Goal: Task Accomplishment & Management: Manage account settings

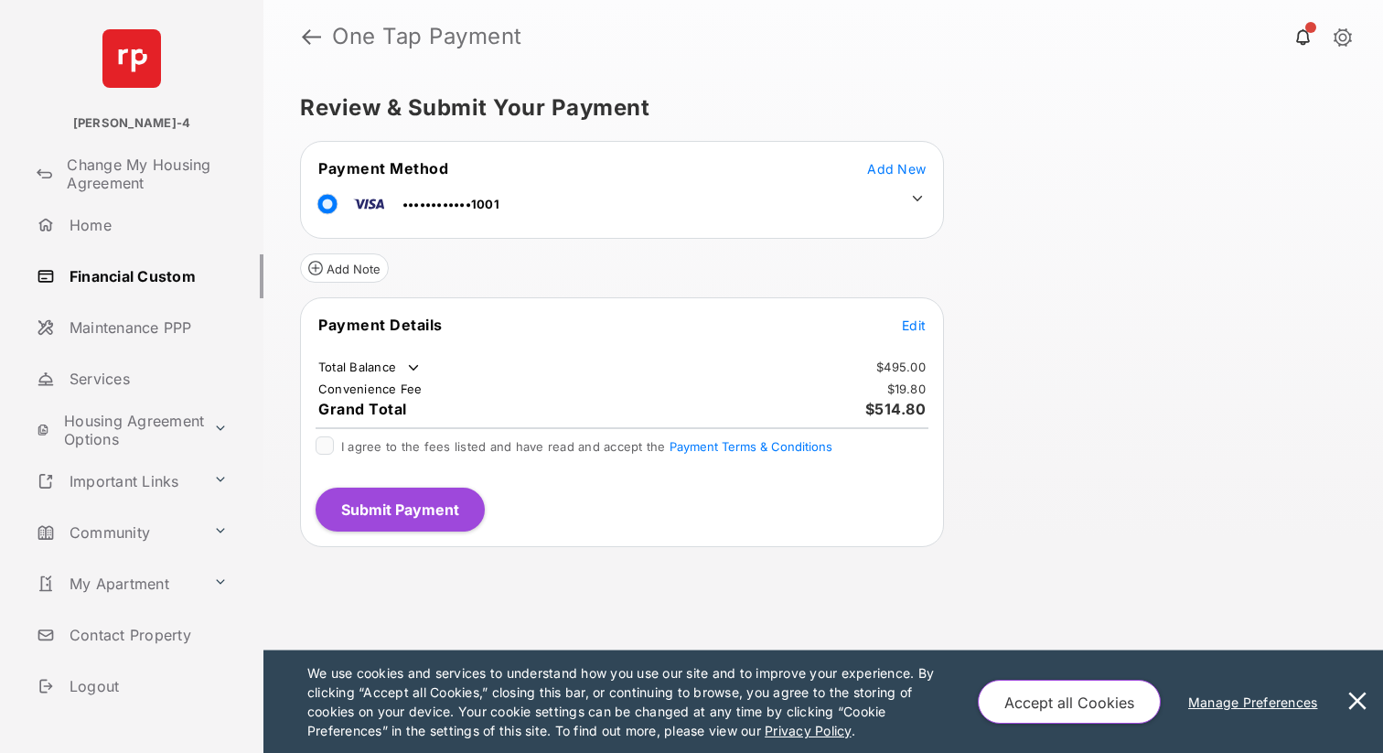
click at [906, 328] on span "Edit" at bounding box center [914, 325] width 24 height 16
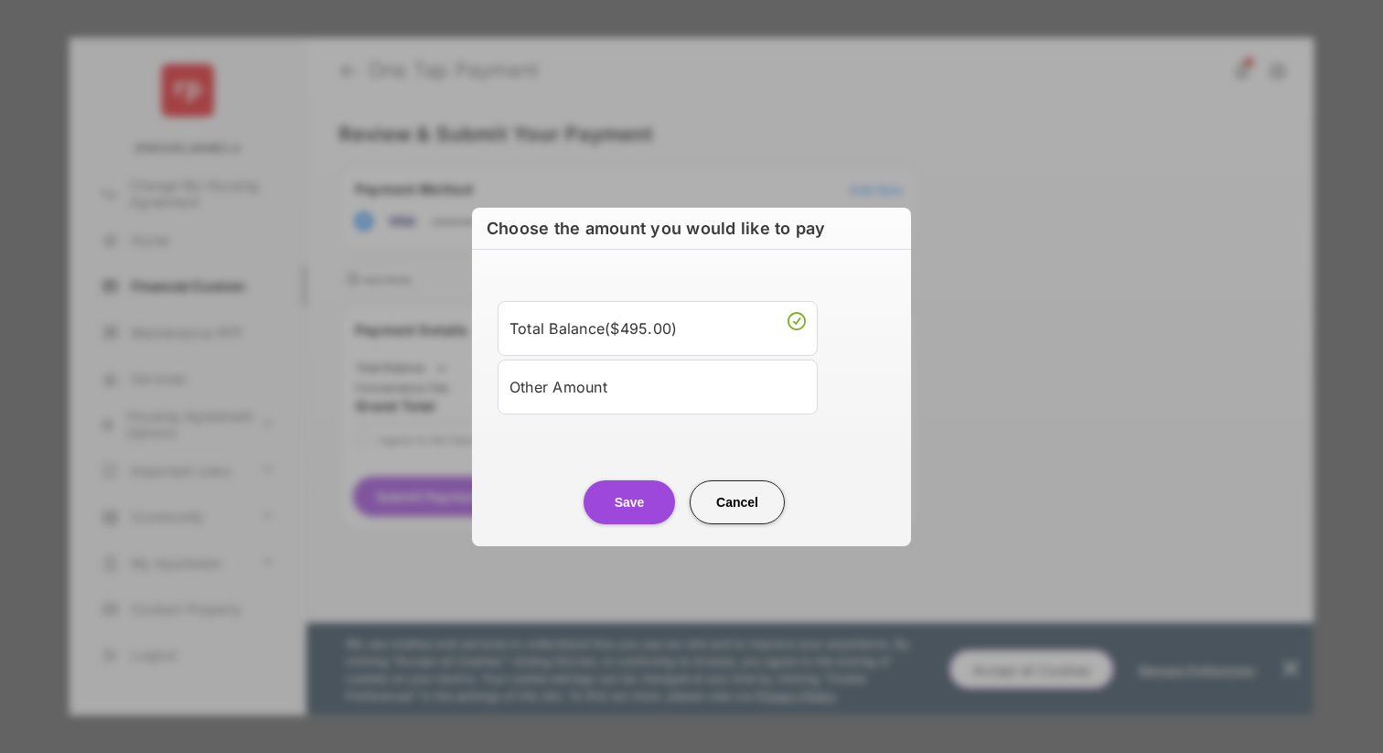
click at [562, 401] on div "Other Amount" at bounding box center [658, 386] width 296 height 31
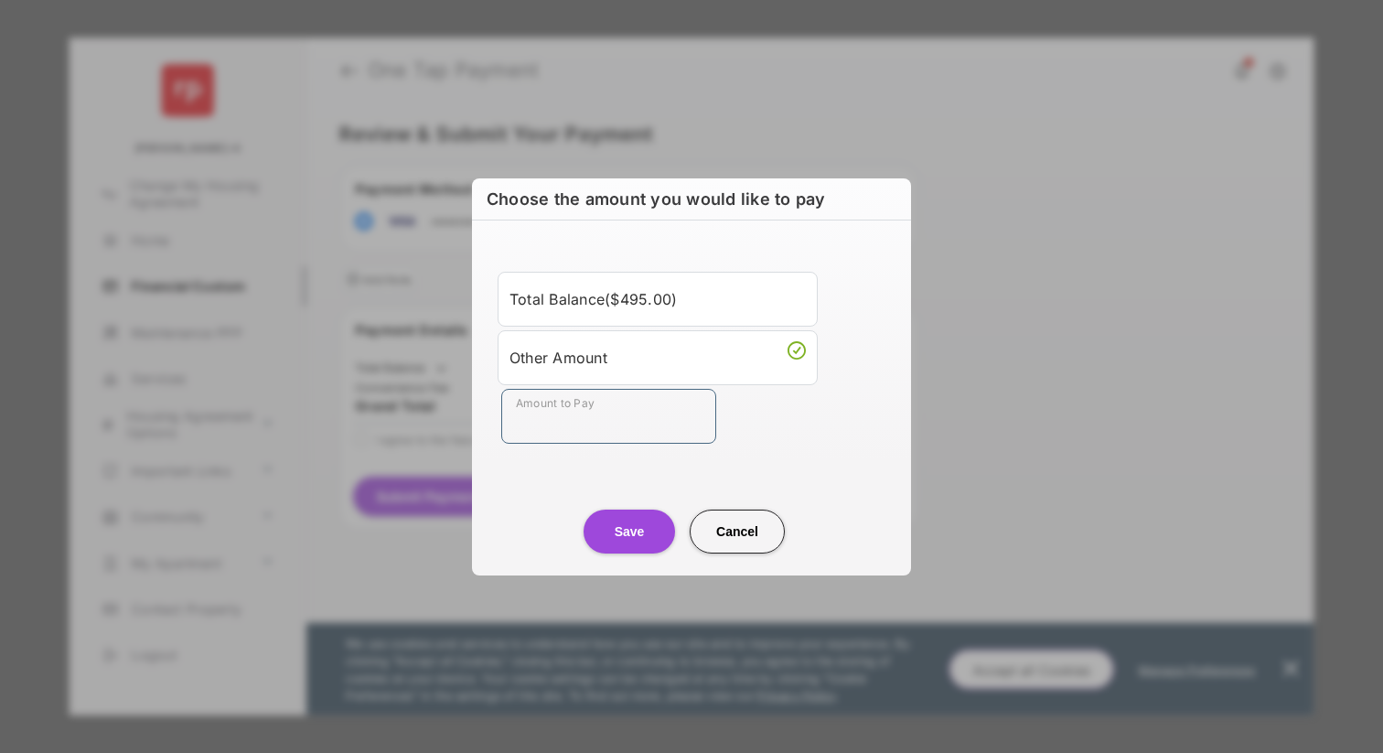
click at [574, 429] on input "Amount to Pay" at bounding box center [608, 416] width 215 height 55
type input "**"
click at [621, 526] on button "Save" at bounding box center [629, 532] width 91 height 44
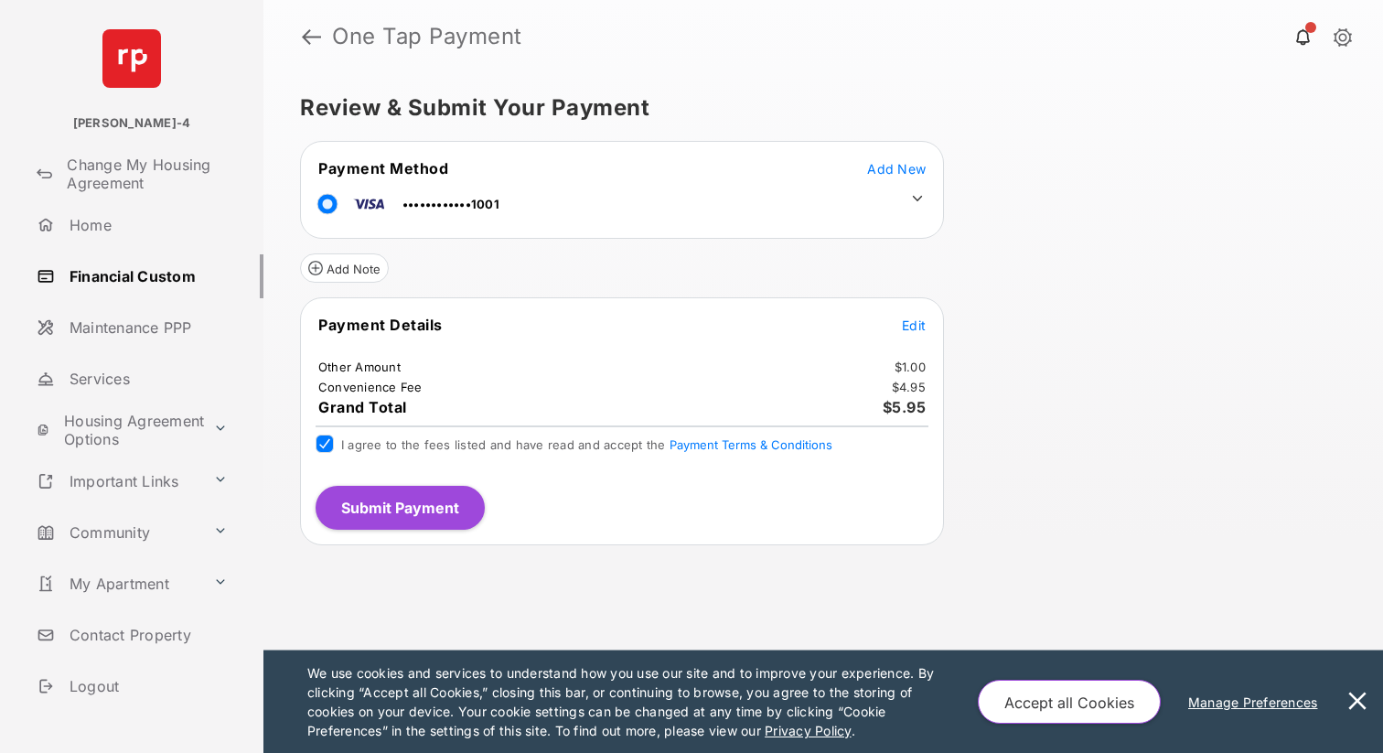
click at [921, 168] on span "Add New" at bounding box center [896, 169] width 59 height 16
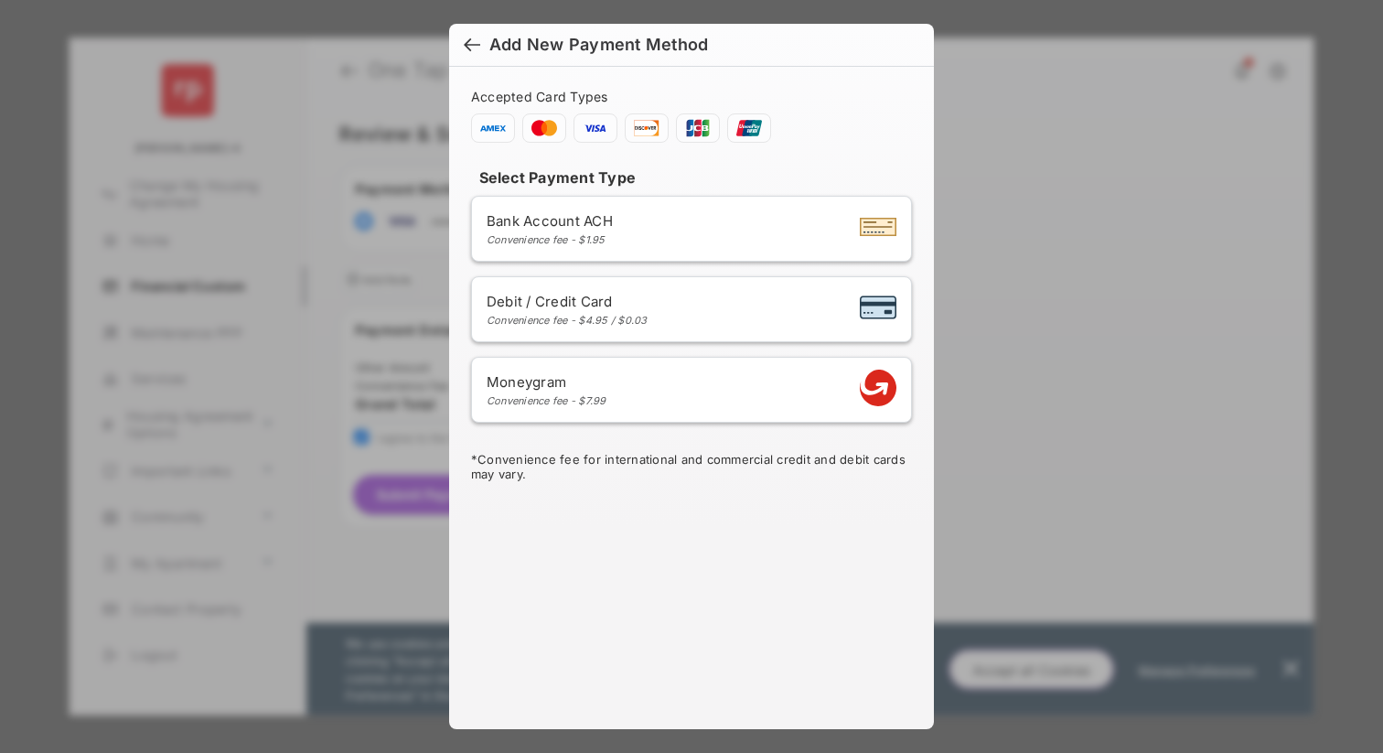
click at [671, 230] on div "Bank Account ACH Convenience fee - $1.95" at bounding box center [692, 228] width 410 height 35
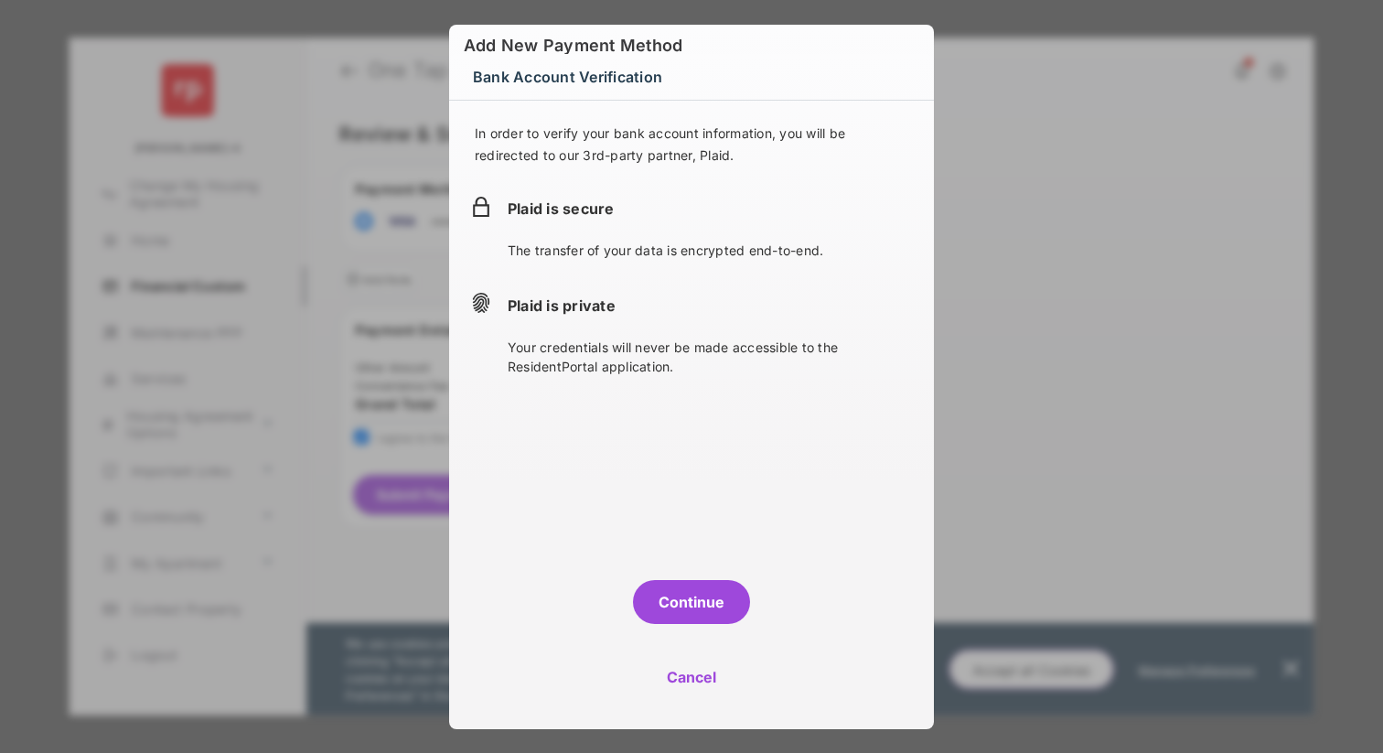
click at [685, 598] on button "Continue" at bounding box center [691, 602] width 117 height 44
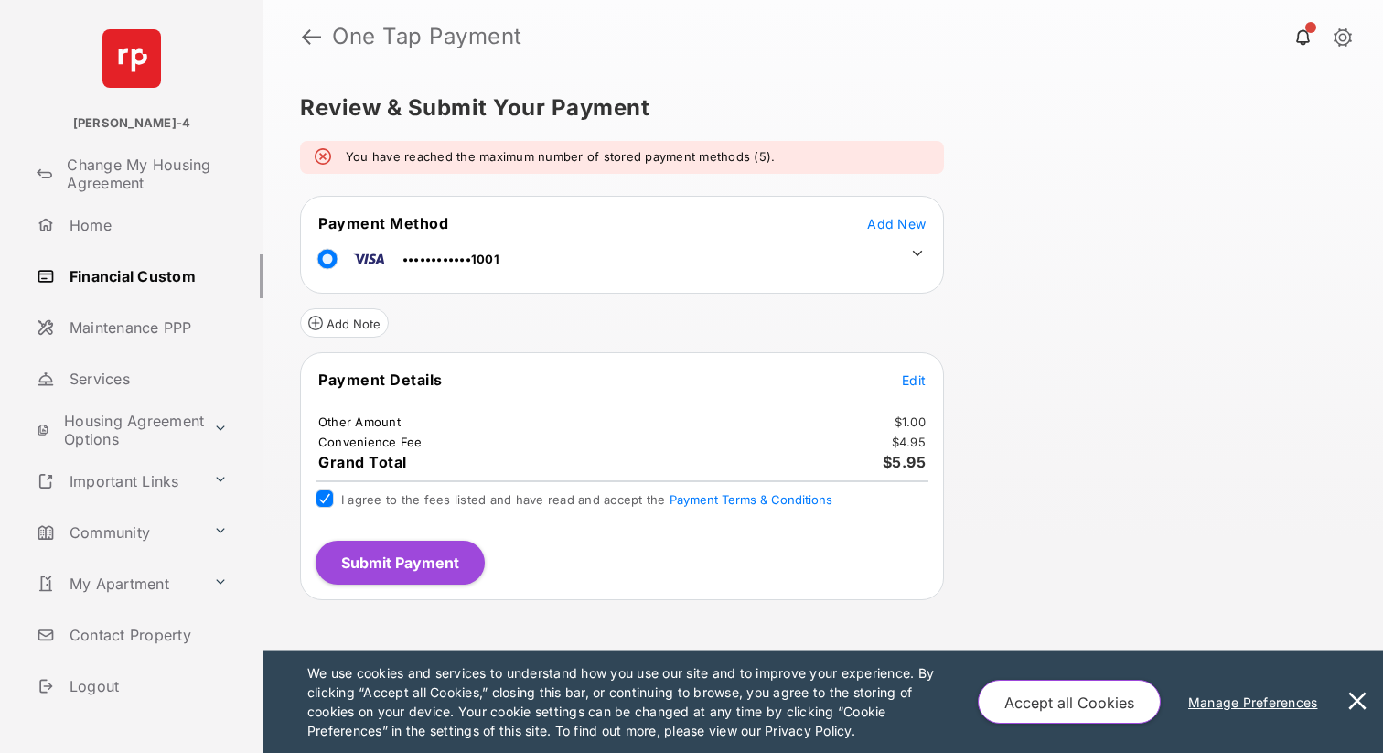
click at [139, 280] on link "Financial Custom" at bounding box center [146, 276] width 234 height 44
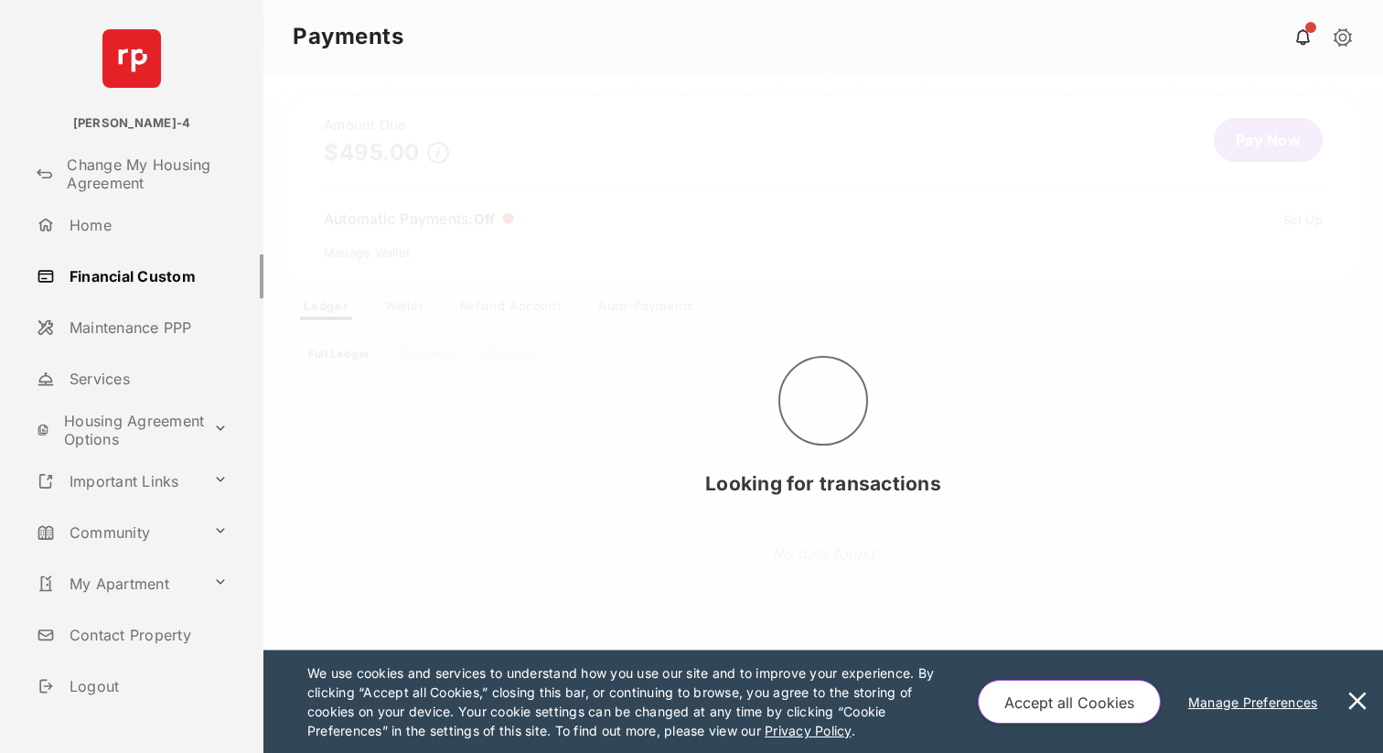
click at [405, 310] on div "Looking for transactions" at bounding box center [823, 413] width 1120 height 680
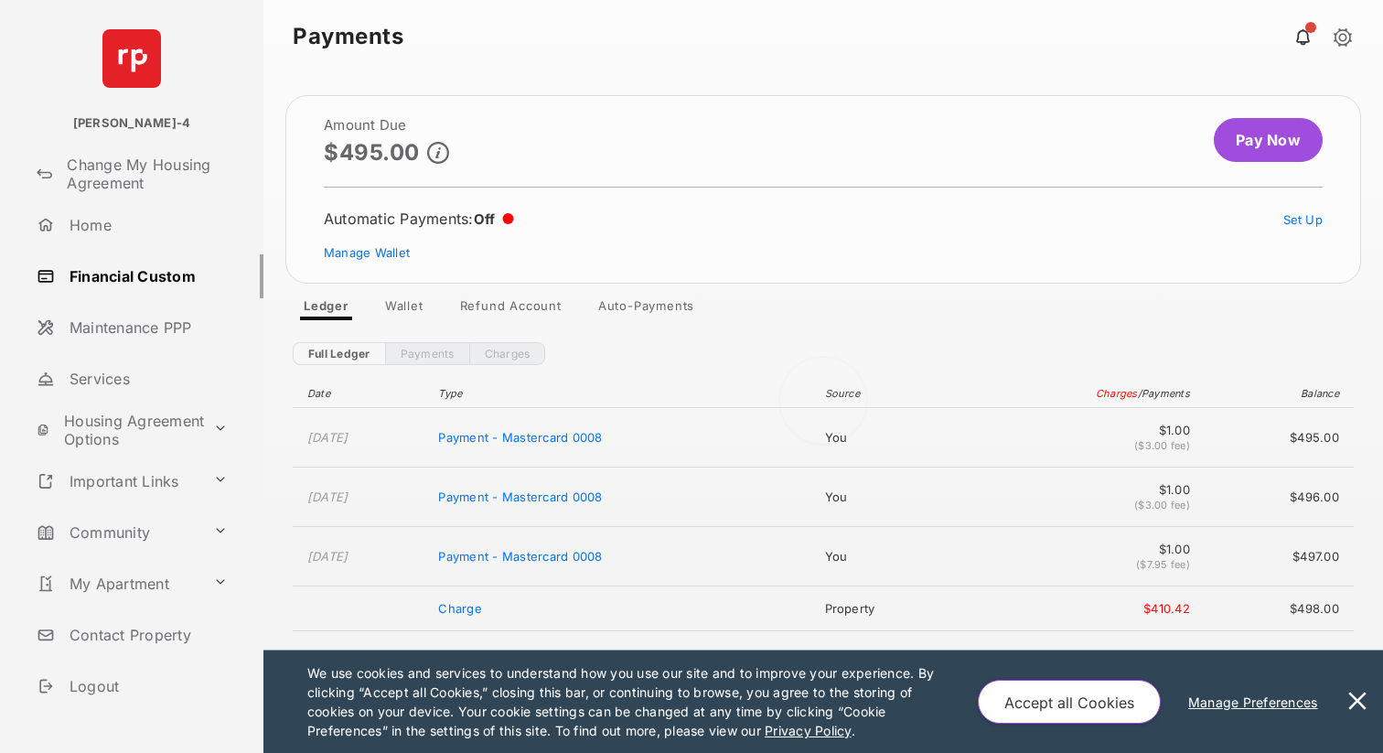
click at [405, 310] on div at bounding box center [823, 413] width 1120 height 680
click at [405, 310] on link "Wallet" at bounding box center [404, 309] width 68 height 22
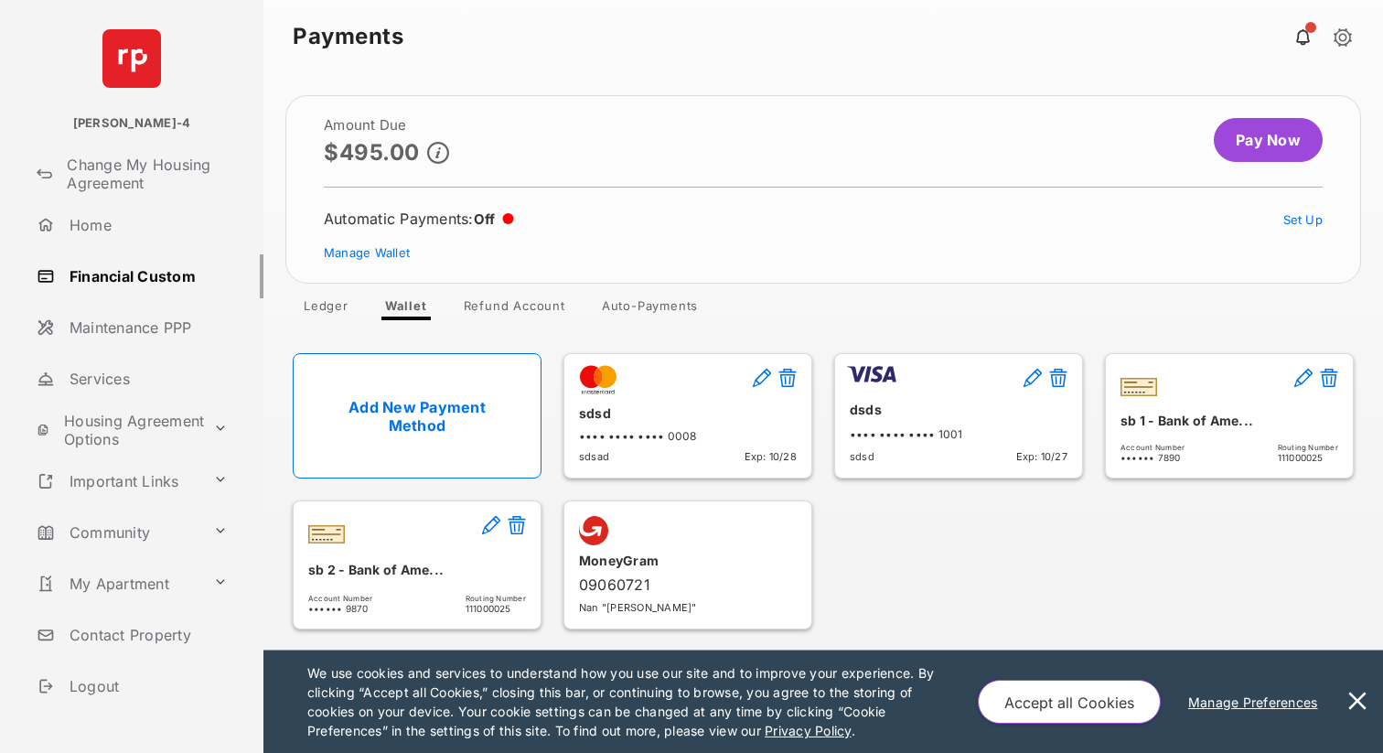
click at [520, 525] on button at bounding box center [517, 526] width 18 height 21
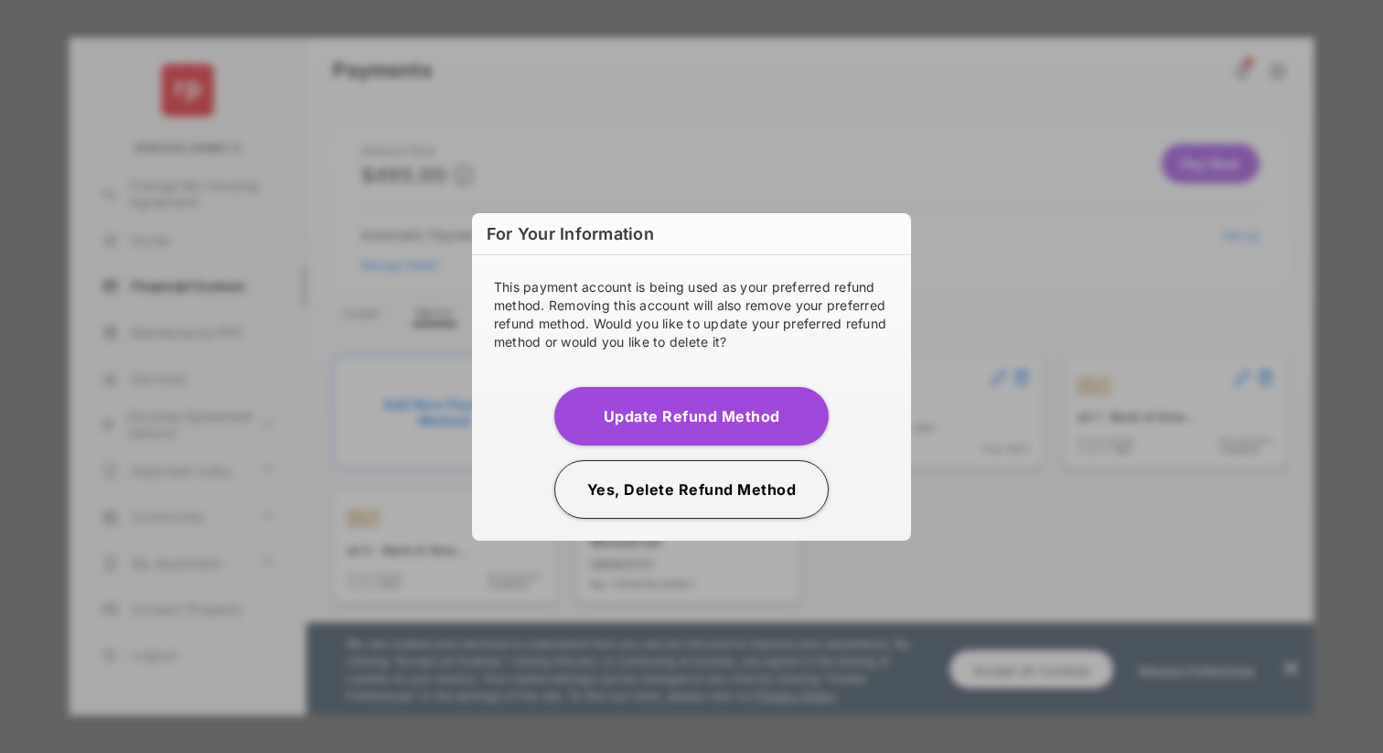
click at [628, 503] on button "Yes, Delete Refund Method" at bounding box center [691, 489] width 274 height 59
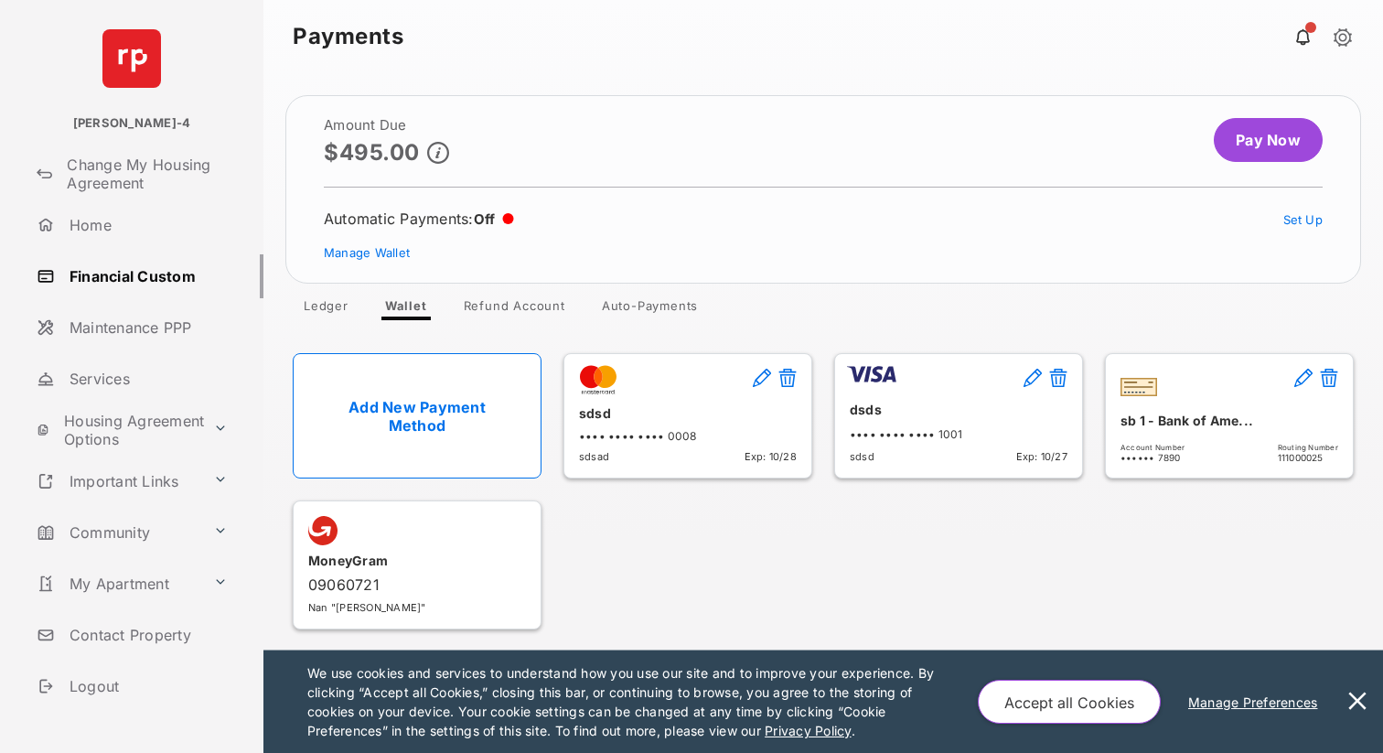
click at [1332, 374] on button at bounding box center [1329, 379] width 18 height 21
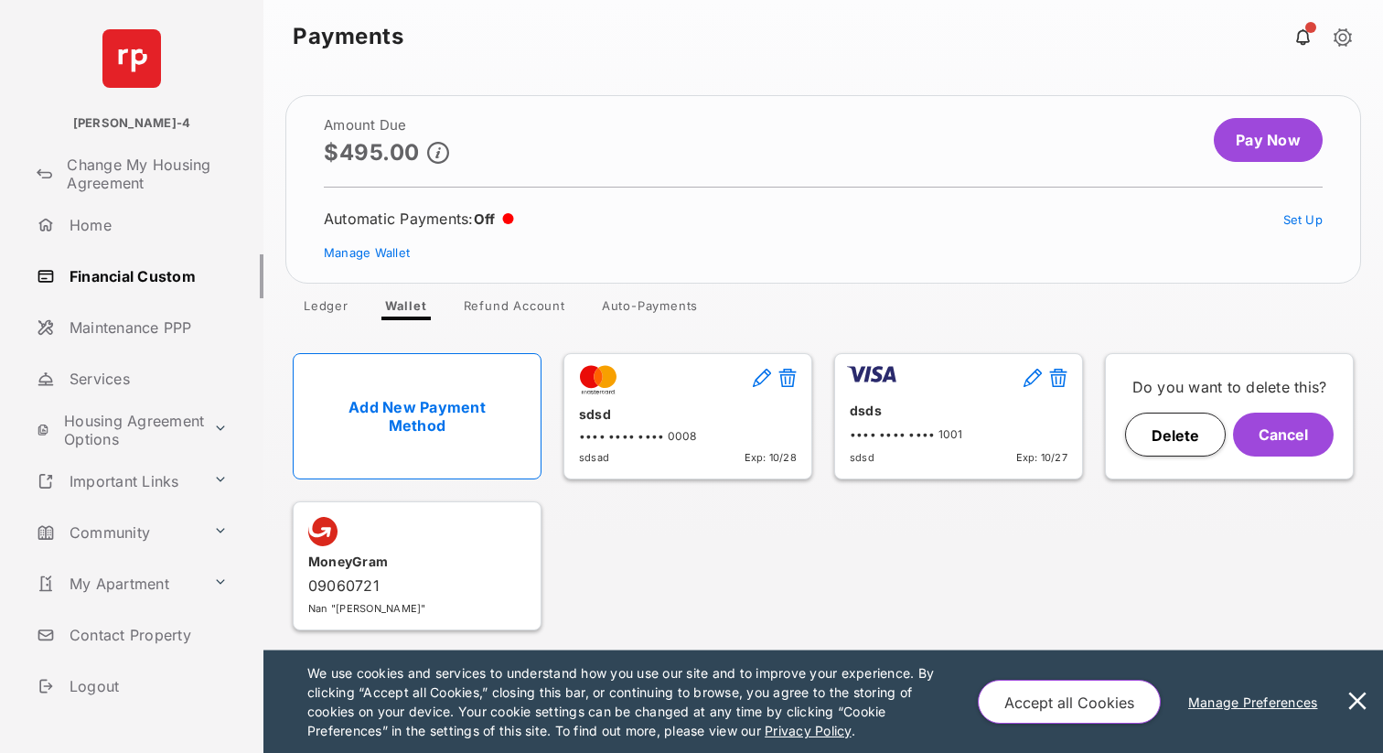
click at [1173, 436] on button "Delete" at bounding box center [1175, 435] width 101 height 44
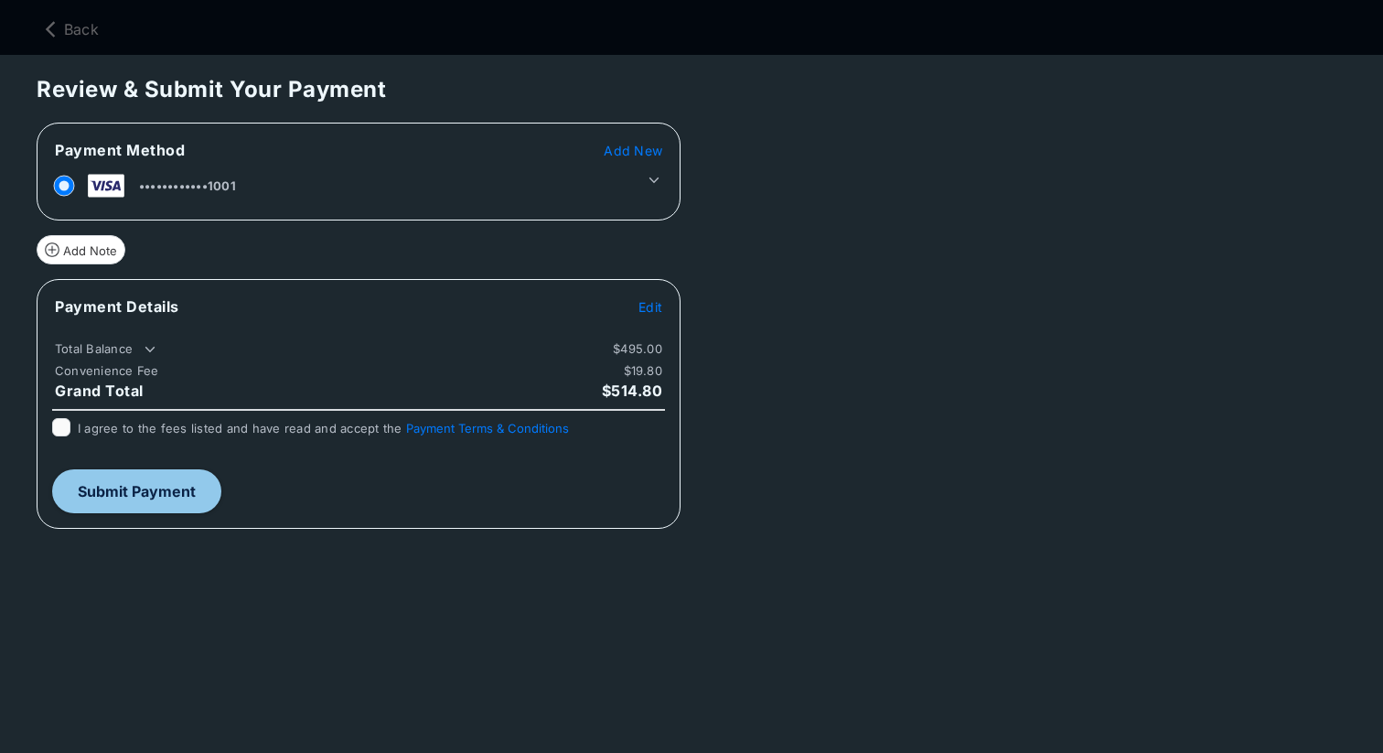
click at [629, 156] on span "Add New" at bounding box center [633, 151] width 59 height 16
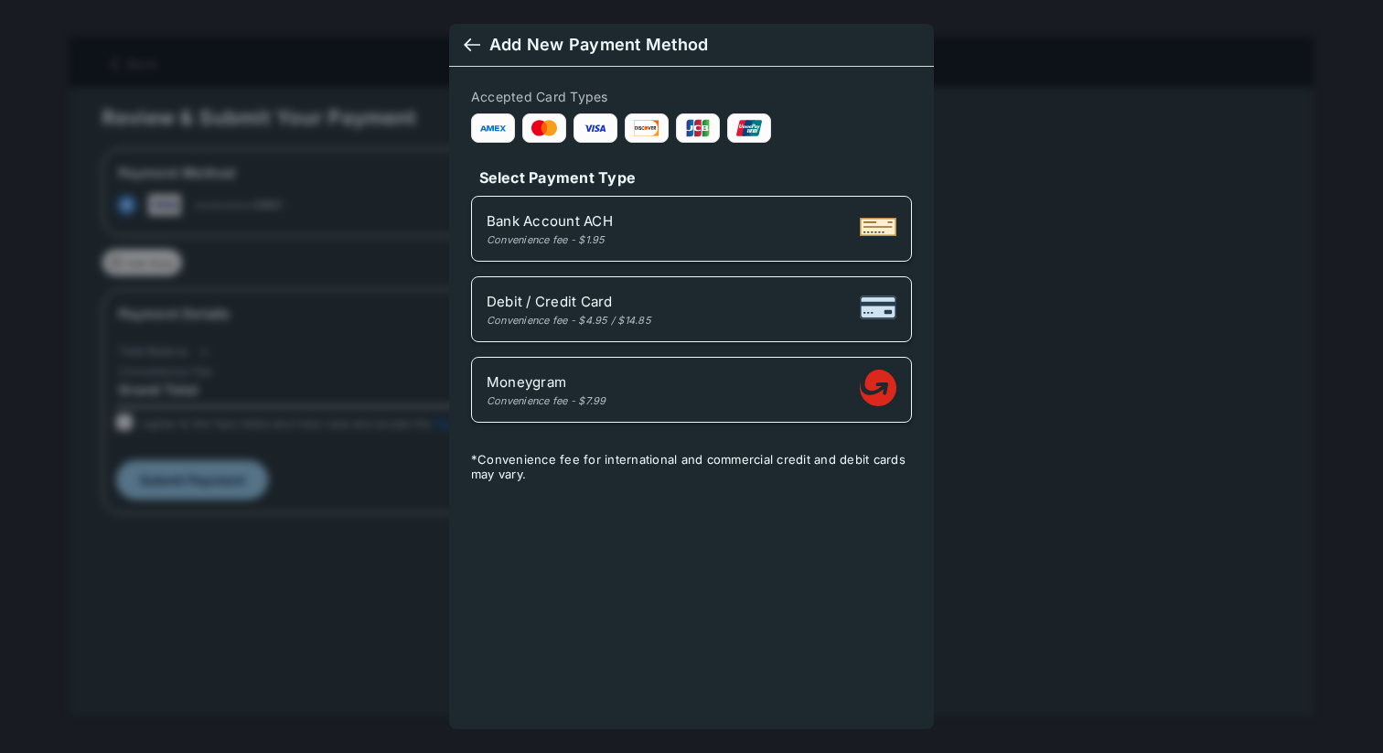
click at [626, 229] on div "Bank Account ACH Convenience fee - $1.95" at bounding box center [692, 228] width 410 height 35
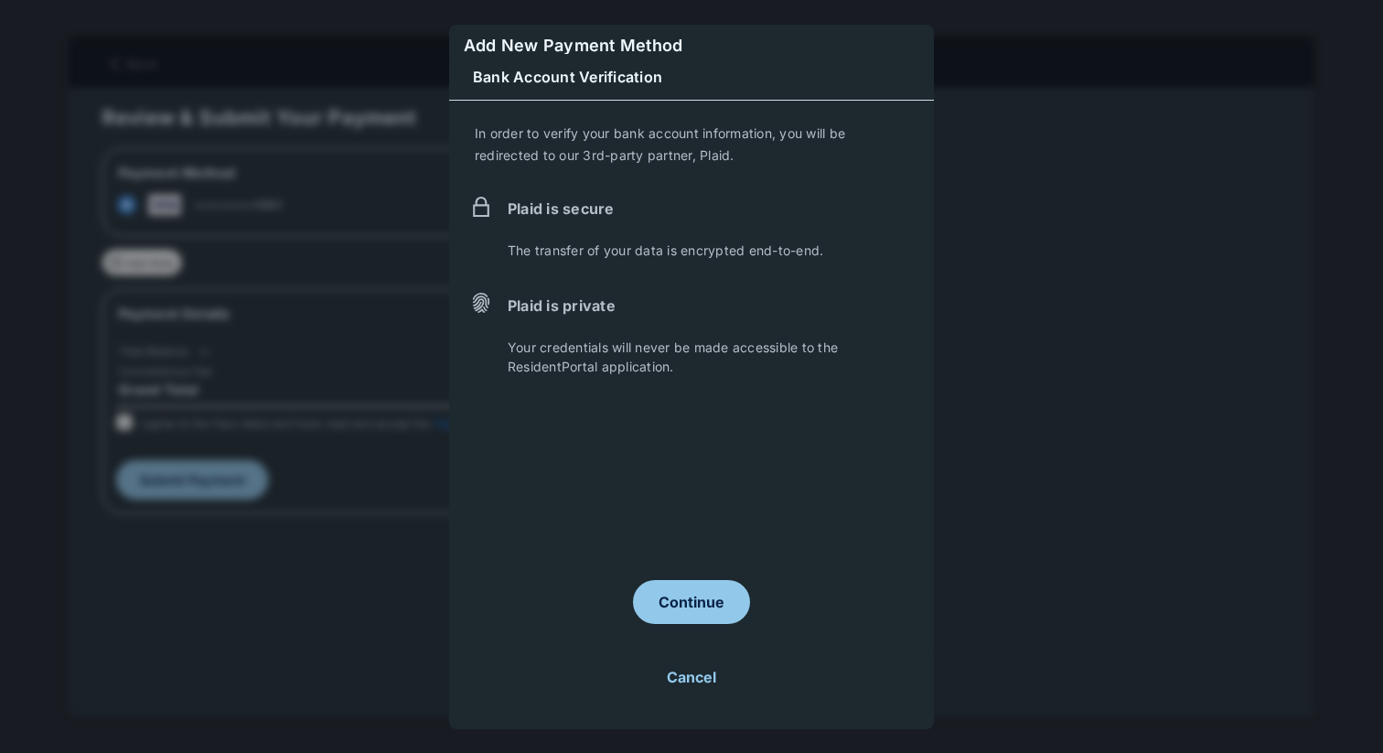
click at [682, 594] on button "Continue" at bounding box center [691, 602] width 117 height 44
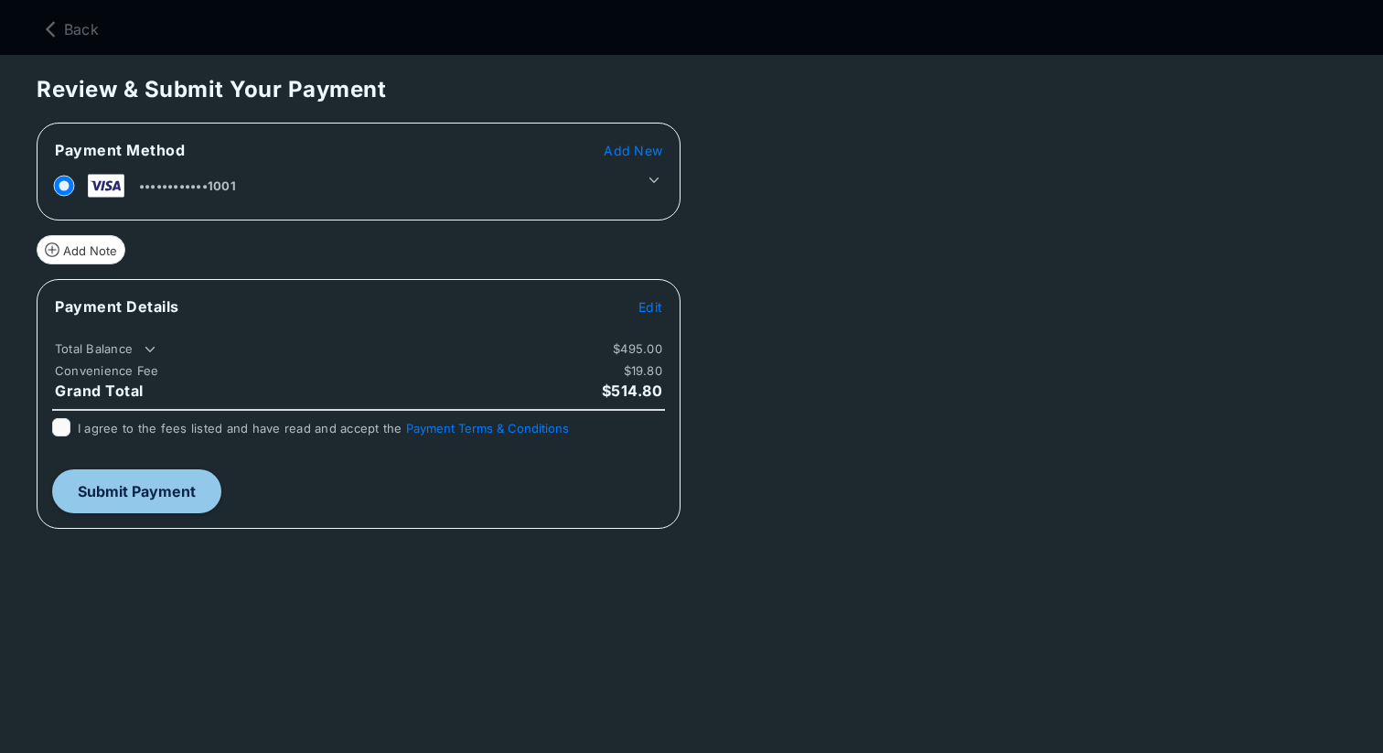
click at [658, 182] on icon at bounding box center [654, 180] width 16 height 16
click at [639, 148] on span "Add New" at bounding box center [633, 151] width 59 height 16
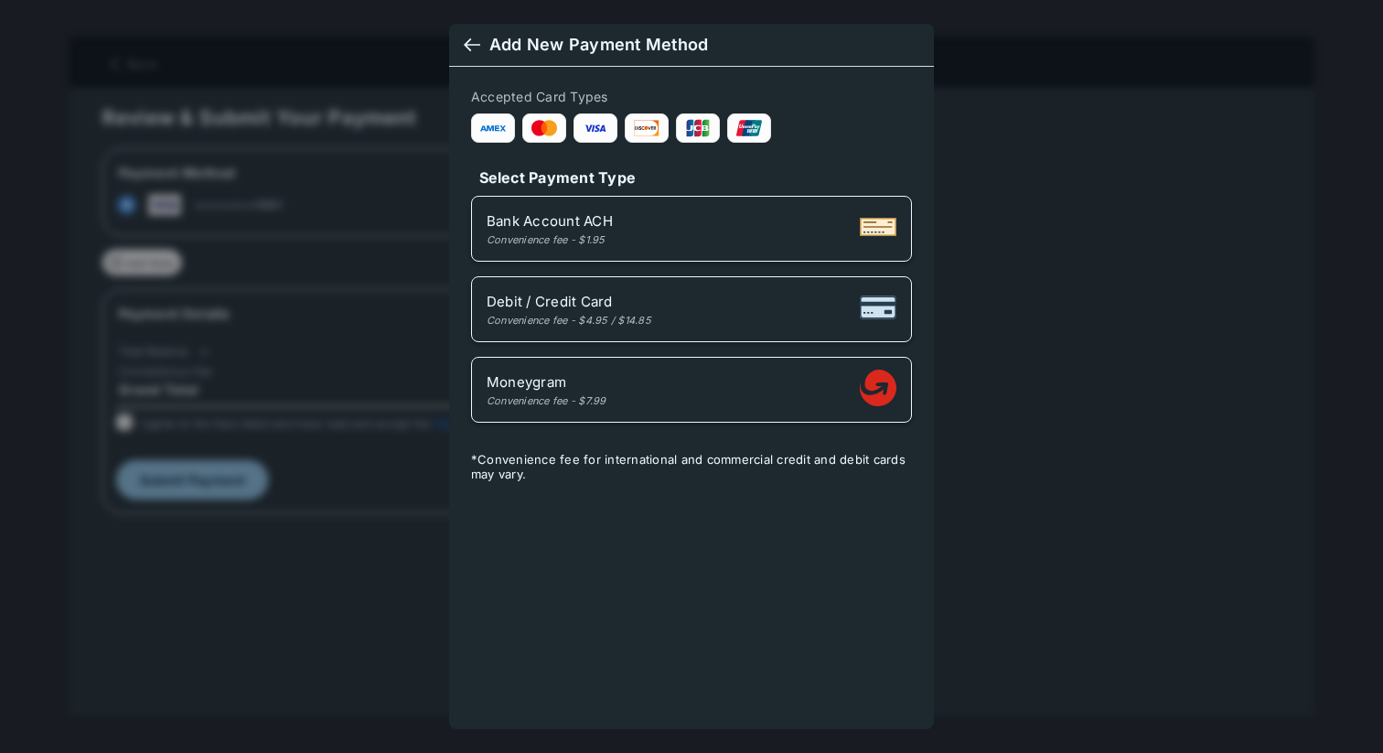
click at [608, 234] on div "Convenience fee - $1.95" at bounding box center [550, 239] width 126 height 13
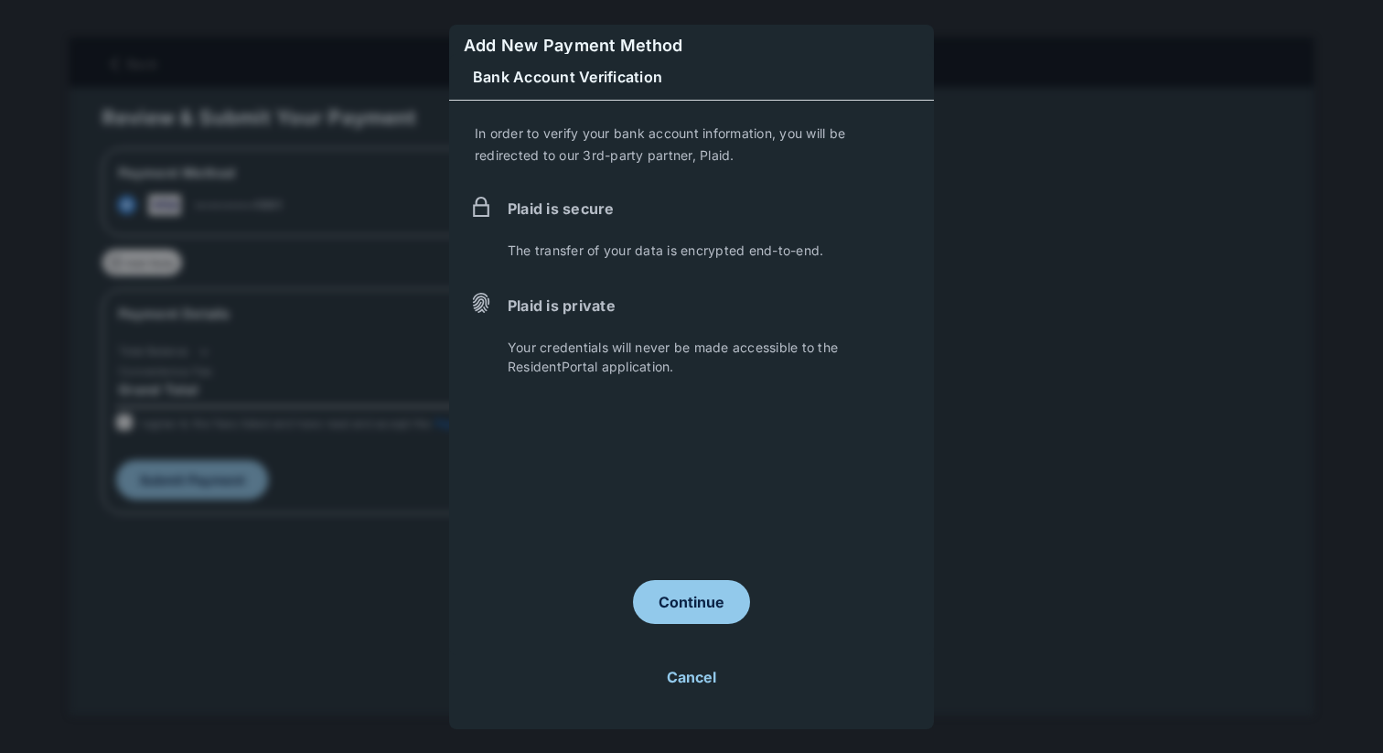
click at [698, 606] on button "Continue" at bounding box center [691, 602] width 117 height 44
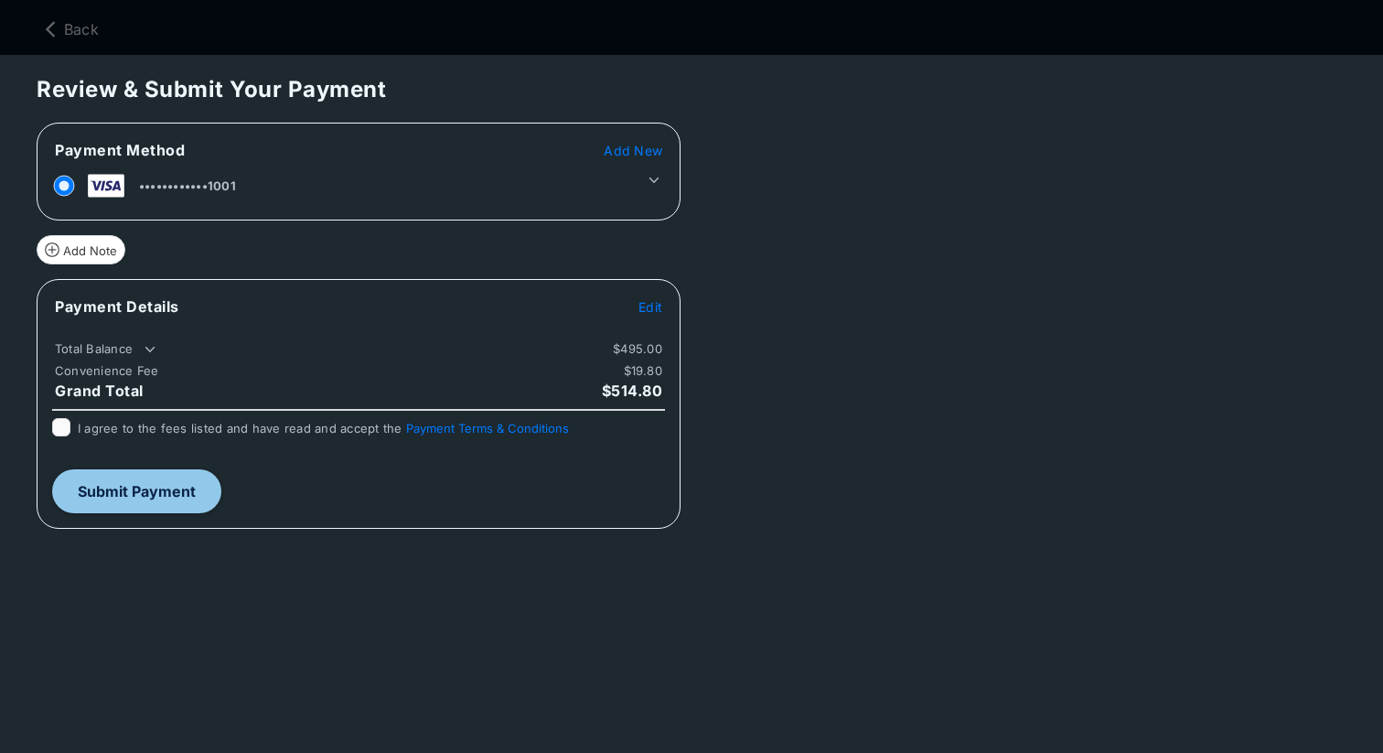
click at [658, 179] on icon at bounding box center [654, 180] width 16 height 16
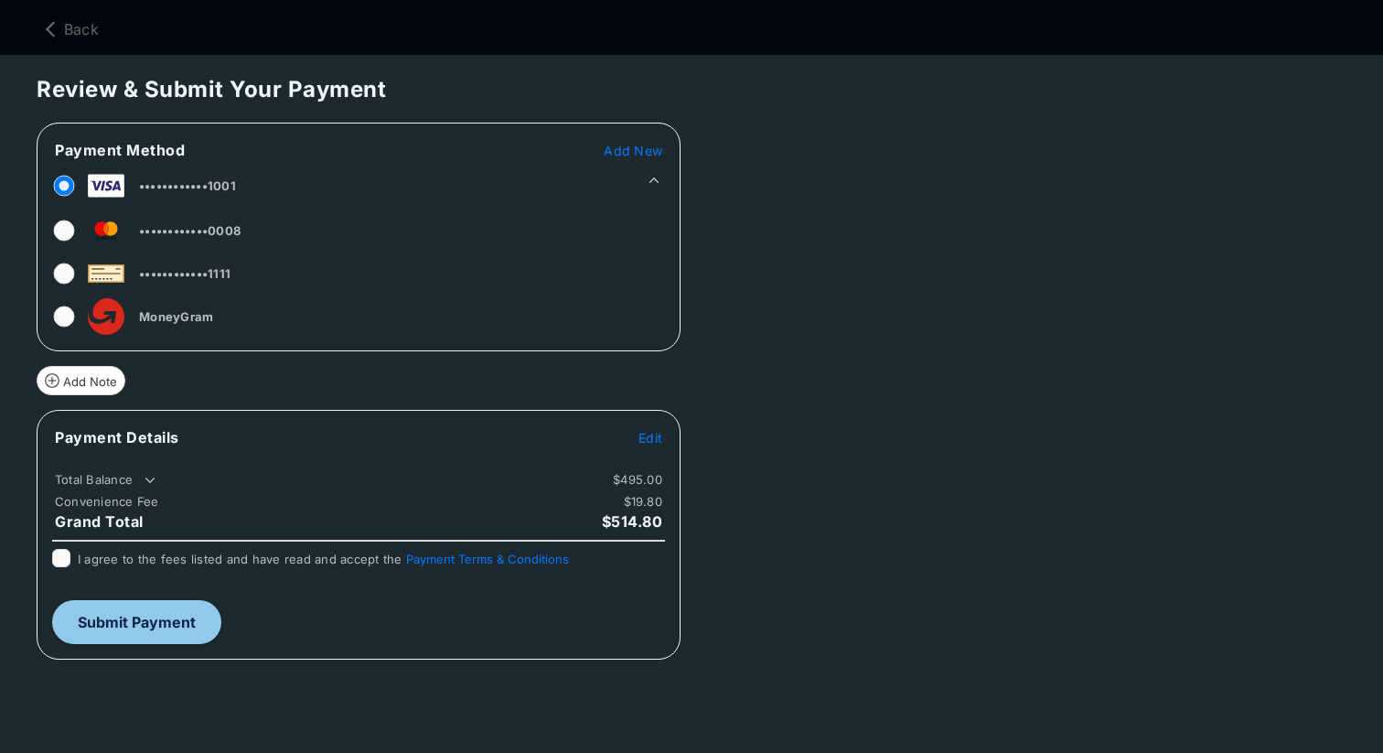
click at [642, 154] on span "Add New" at bounding box center [633, 151] width 59 height 16
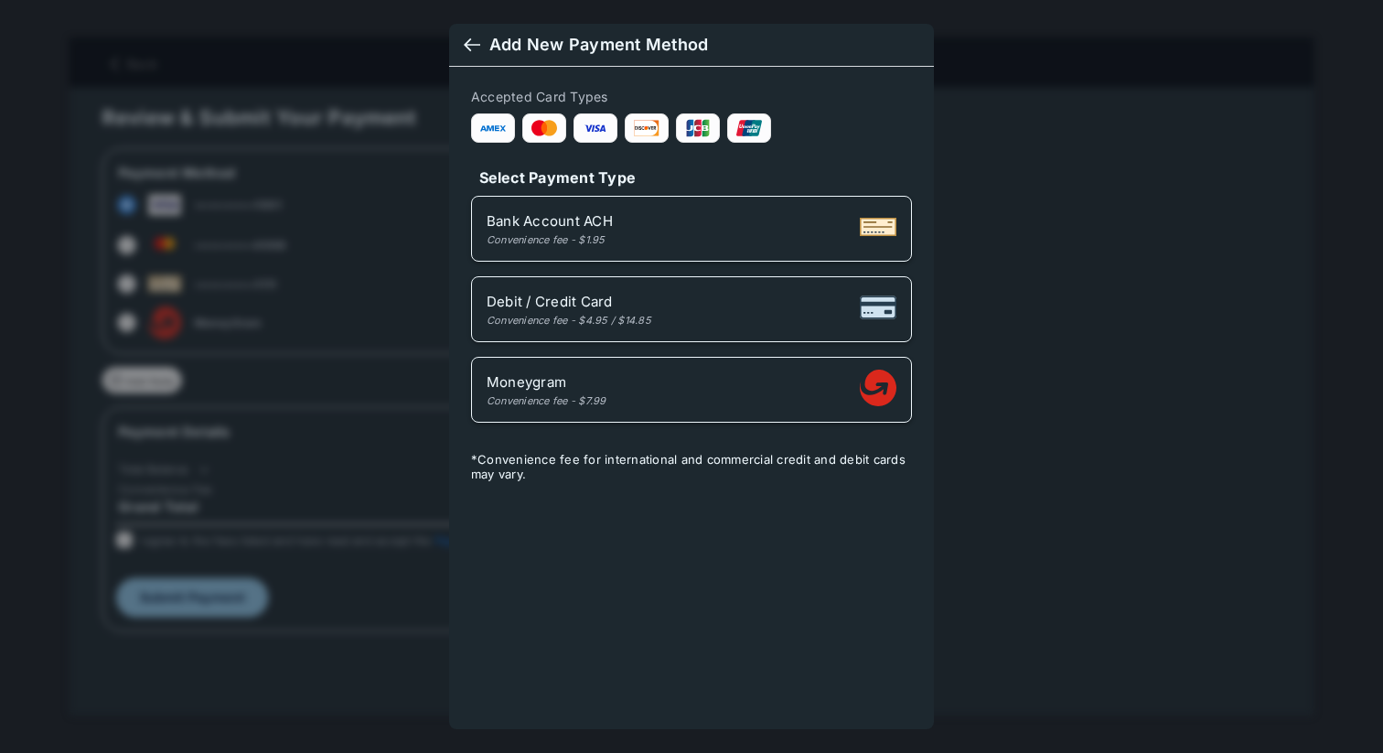
click at [632, 220] on div "Bank Account ACH Convenience fee - $1.95" at bounding box center [692, 228] width 410 height 35
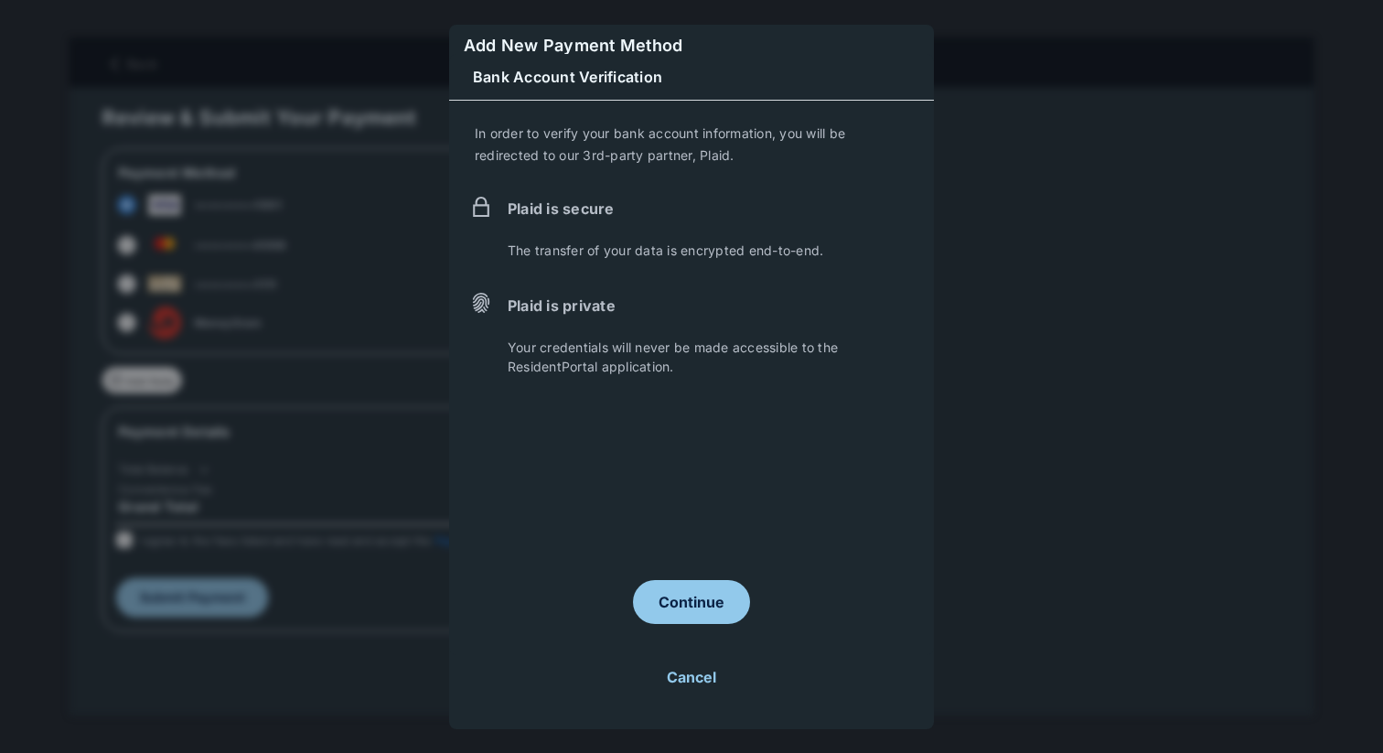
click at [693, 608] on button "Continue" at bounding box center [691, 602] width 117 height 44
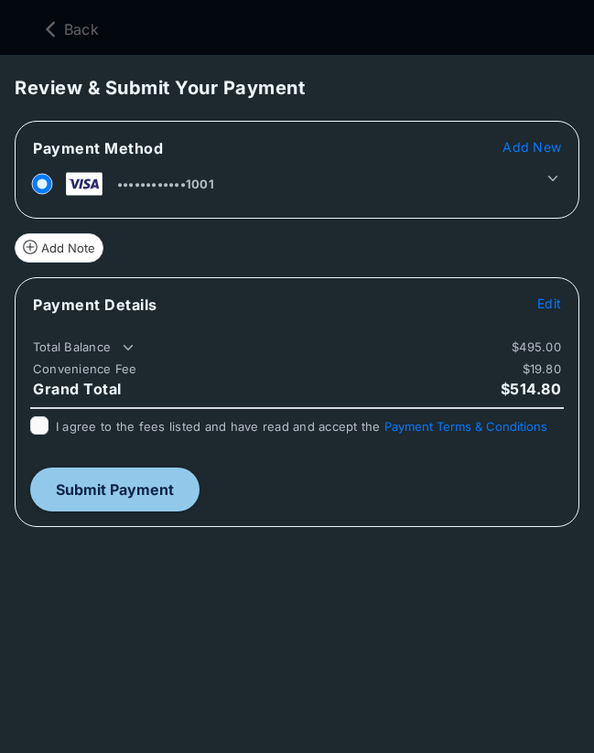
click at [552, 182] on icon at bounding box center [552, 178] width 16 height 16
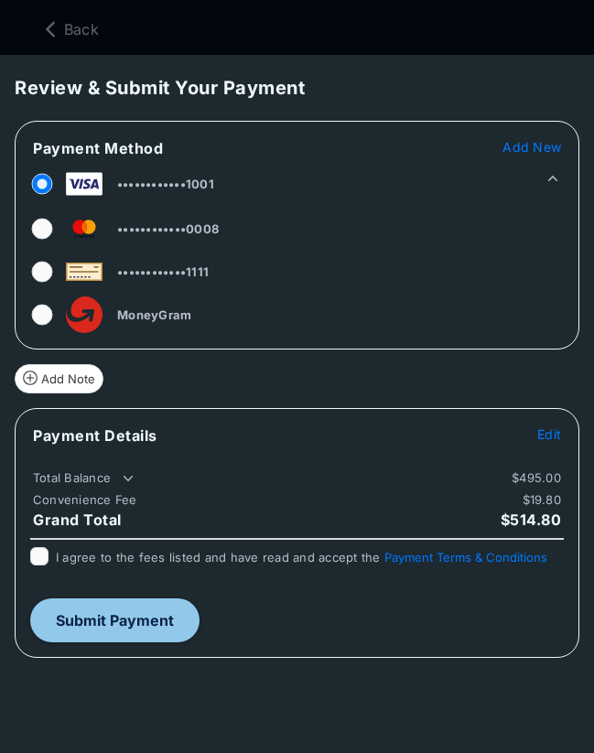
click at [521, 151] on span "Add New" at bounding box center [531, 147] width 59 height 16
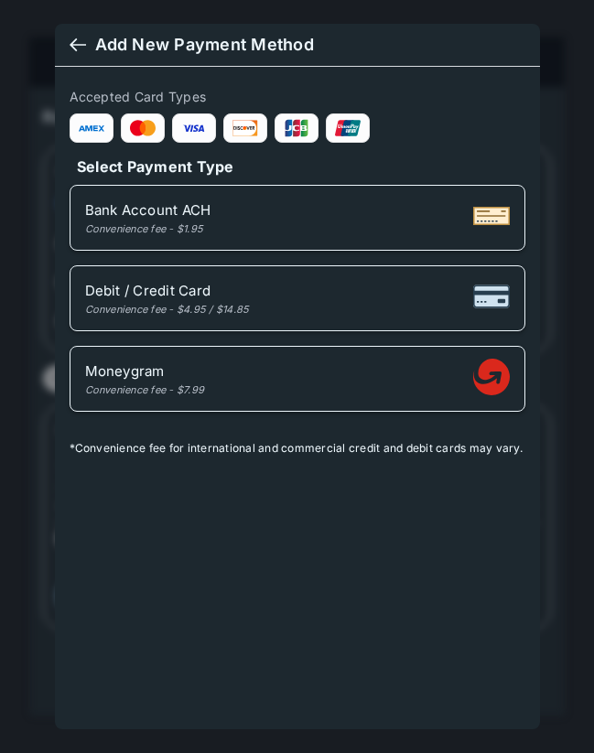
click at [425, 218] on div "Bank Account ACH Convenience fee - $1.95" at bounding box center [297, 217] width 424 height 35
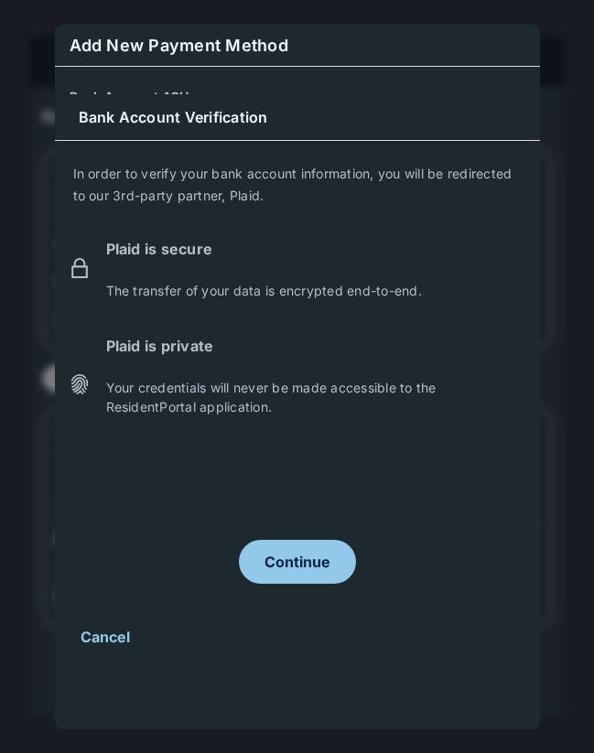
click at [310, 562] on button "Continue" at bounding box center [297, 562] width 117 height 44
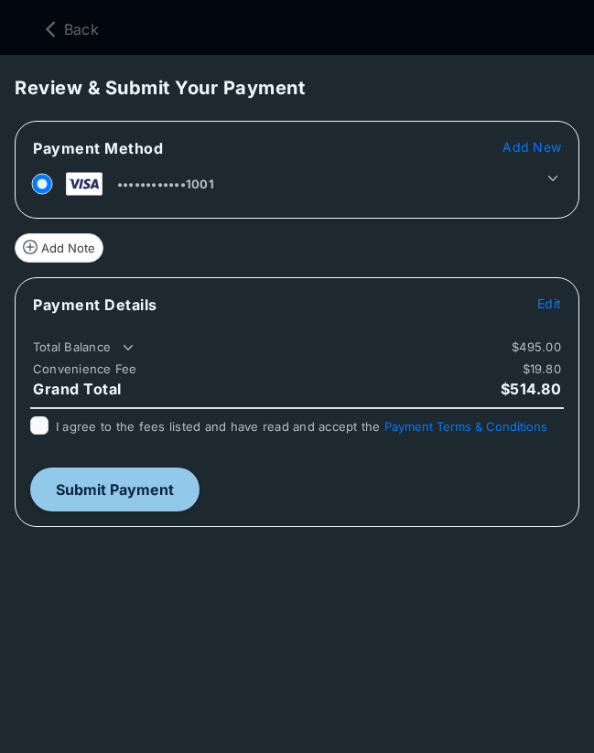
click at [550, 184] on icon at bounding box center [552, 178] width 16 height 16
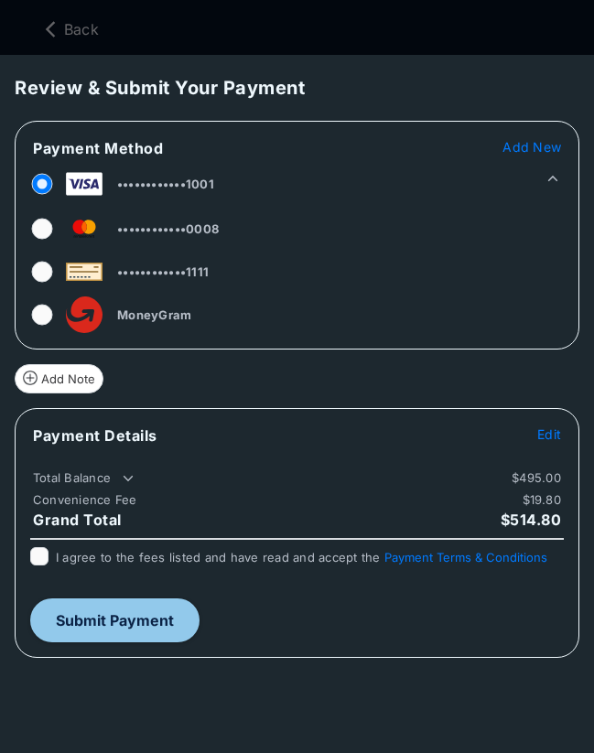
click at [521, 145] on span "Add New" at bounding box center [531, 147] width 59 height 16
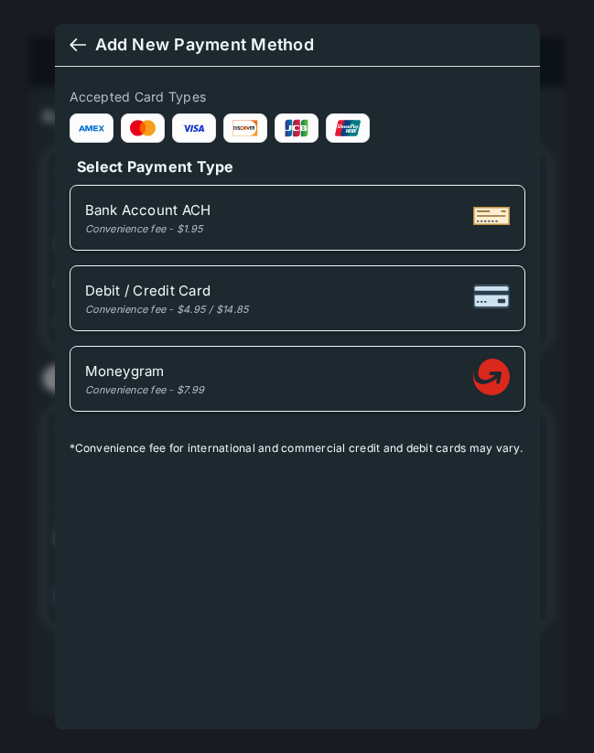
click at [359, 212] on div "Bank Account ACH Convenience fee - $1.95" at bounding box center [297, 217] width 424 height 35
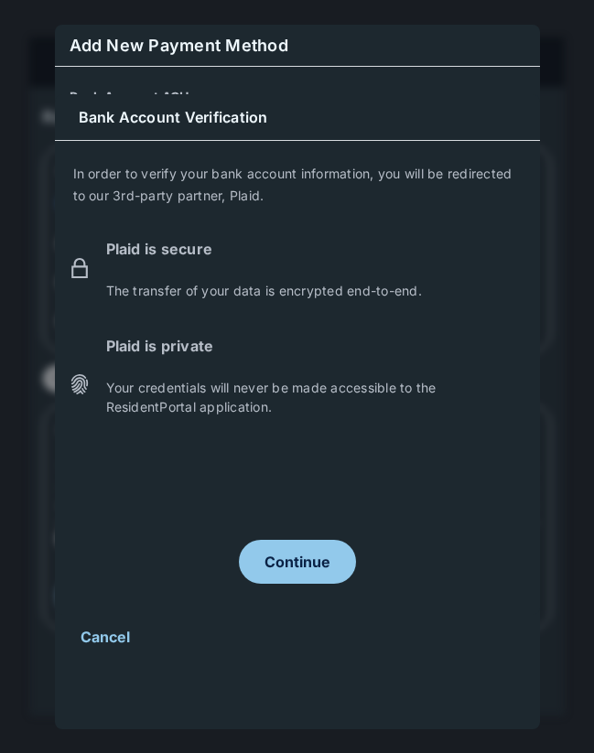
click at [268, 558] on button "Continue" at bounding box center [297, 562] width 117 height 44
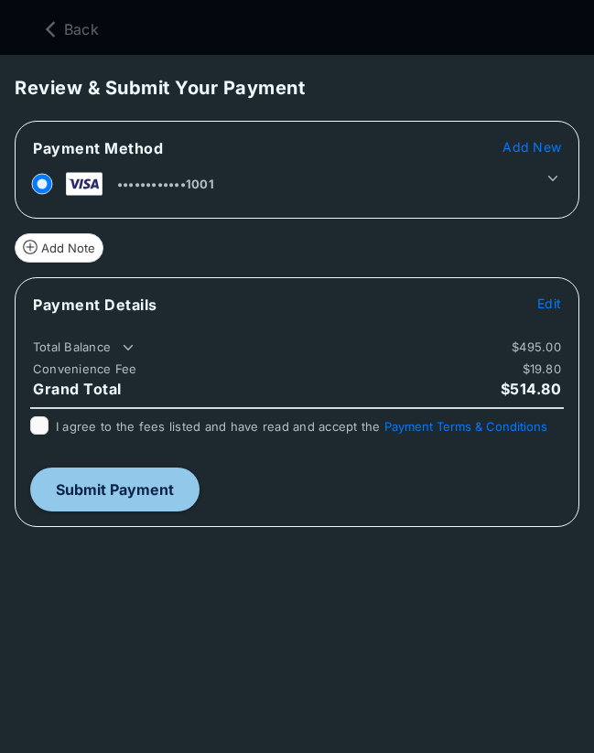
click at [555, 180] on icon at bounding box center [552, 178] width 16 height 16
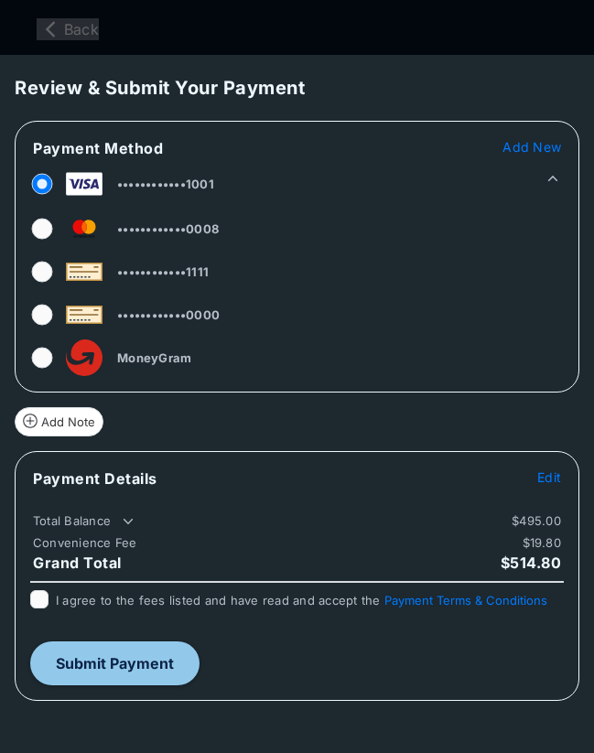
click at [75, 36] on link "Back" at bounding box center [68, 29] width 62 height 22
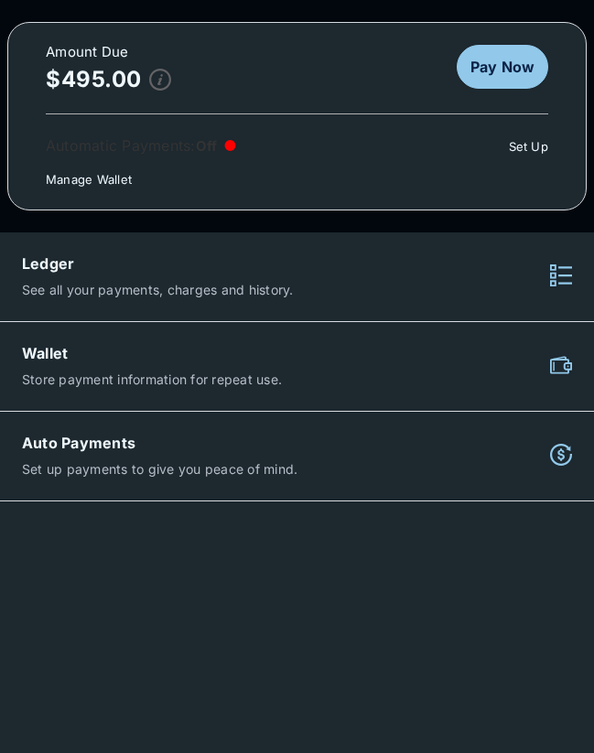
click at [180, 378] on p "Store payment information for repeat use." at bounding box center [255, 379] width 467 height 19
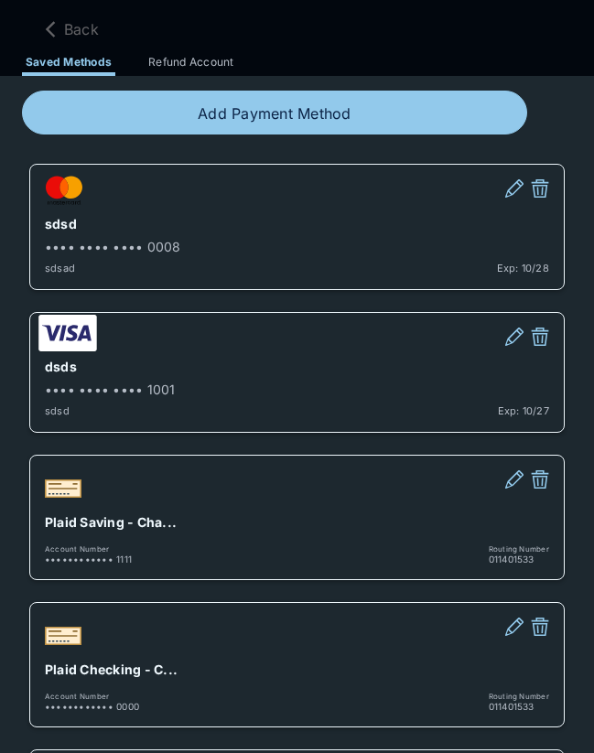
click at [536, 477] on button at bounding box center [540, 480] width 18 height 21
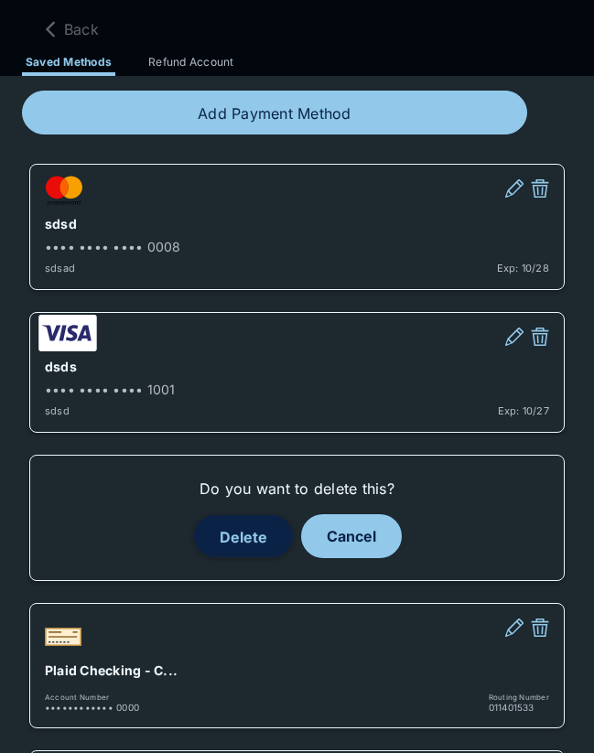
click at [237, 535] on button "Delete" at bounding box center [243, 536] width 101 height 44
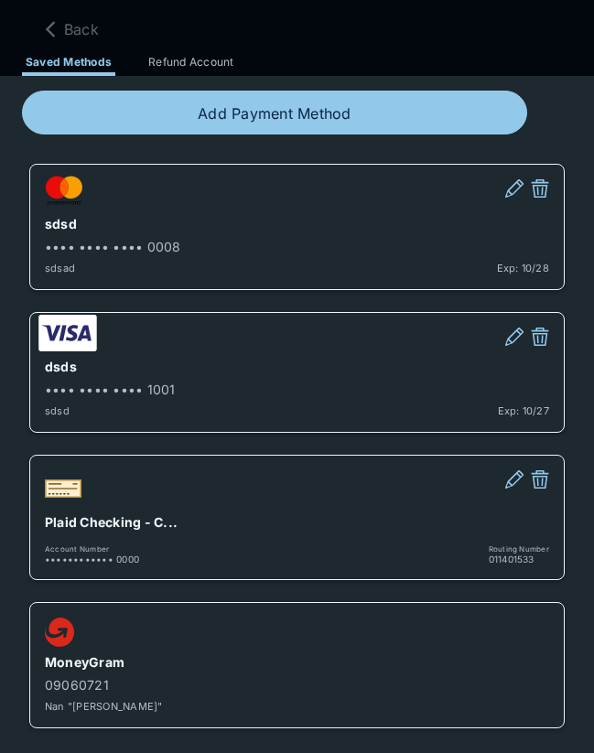
click at [538, 478] on button at bounding box center [540, 480] width 18 height 21
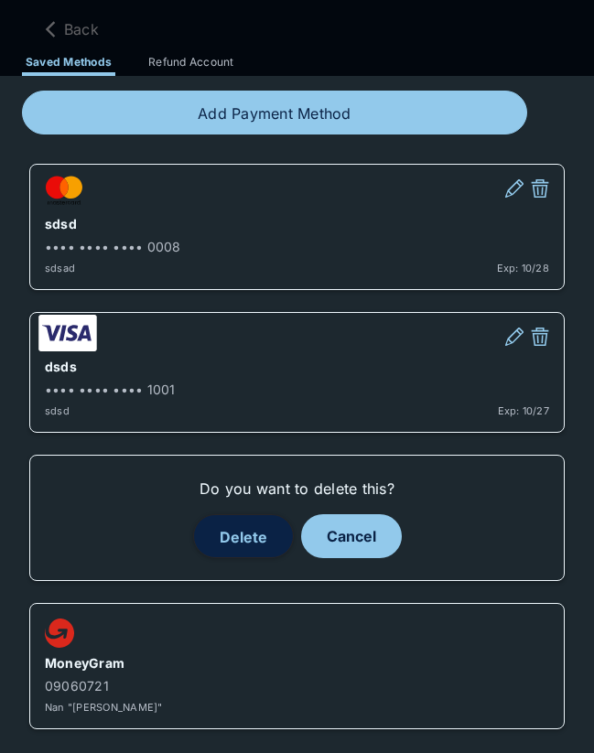
click at [242, 528] on button "Delete" at bounding box center [243, 536] width 101 height 44
